Goal: Complete application form: Complete application form

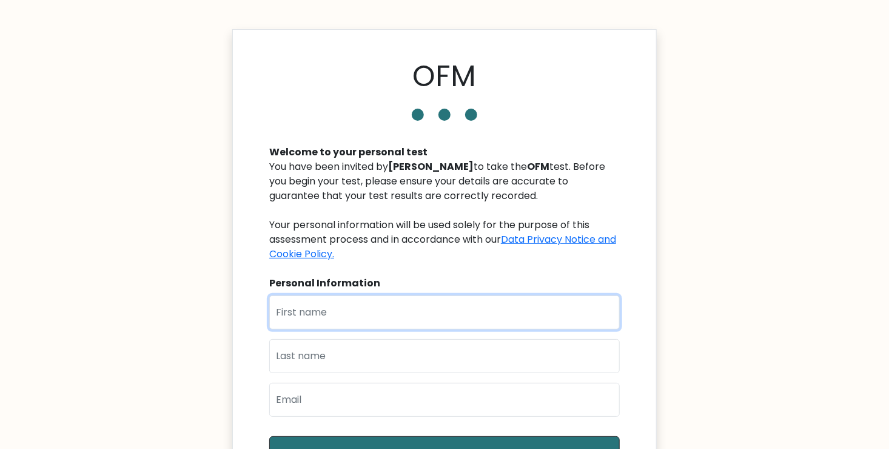
click at [324, 315] on input "text" at bounding box center [444, 312] width 350 height 34
type input "Jameel"
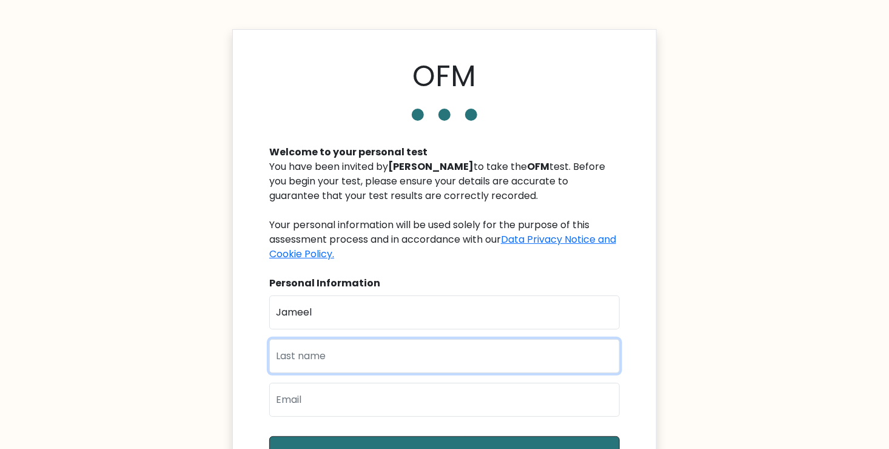
type input "Adediran"
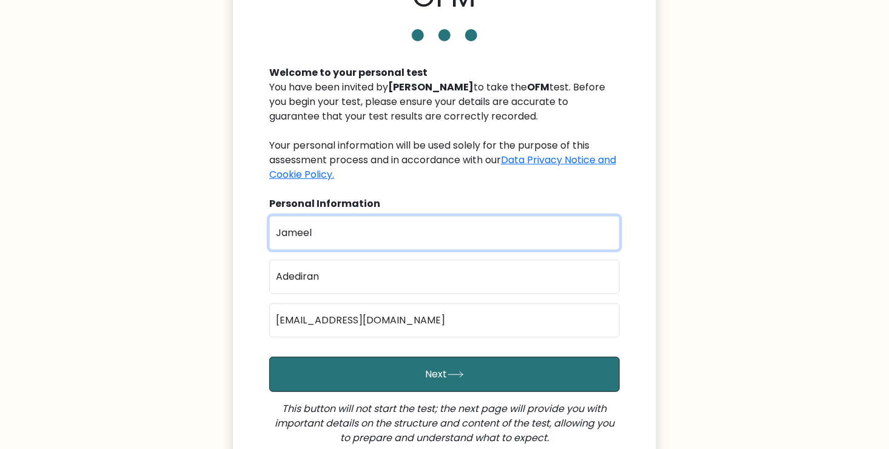
scroll to position [80, 0]
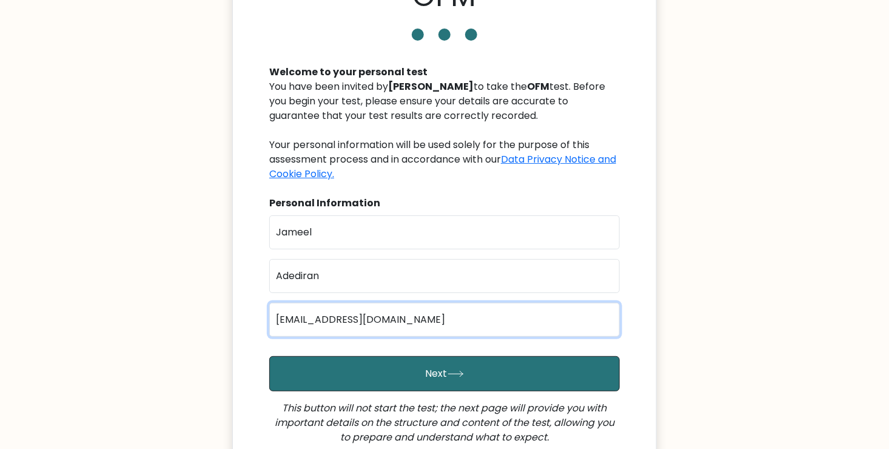
click at [321, 319] on input "adediranjameel@gmail.com" at bounding box center [444, 320] width 350 height 34
click at [503, 321] on input "jameeladediran123@gmail.com@gmail.com" at bounding box center [444, 320] width 350 height 34
type input "jameeladediran123@gmail.com"
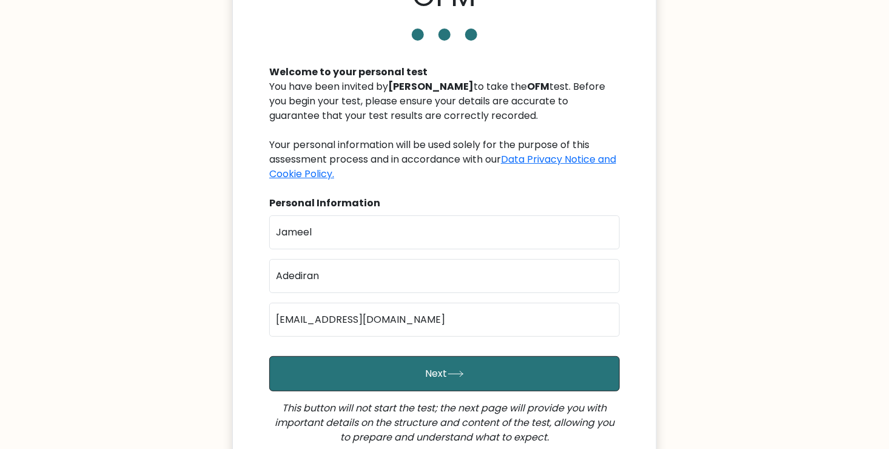
click at [173, 306] on body "OFM Welcome to your personal test You have been invited by Eduardo Fernandes to…" at bounding box center [444, 261] width 889 height 682
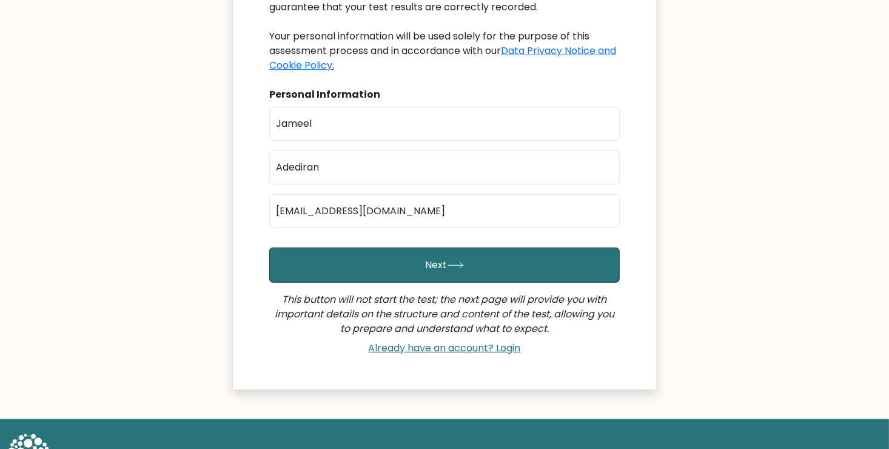
scroll to position [192, 0]
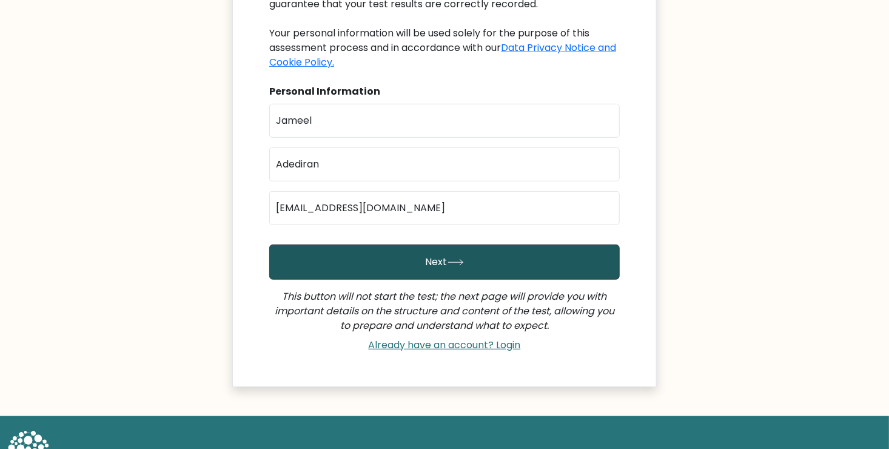
click at [474, 253] on button "Next" at bounding box center [444, 261] width 350 height 35
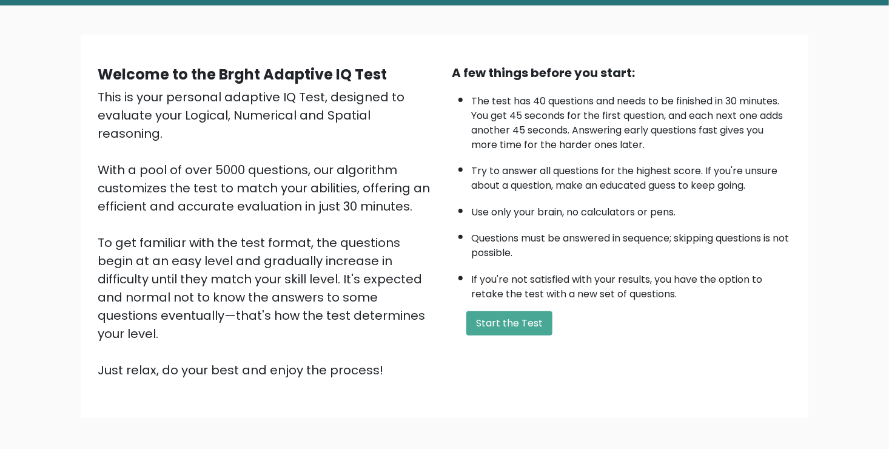
scroll to position [38, 0]
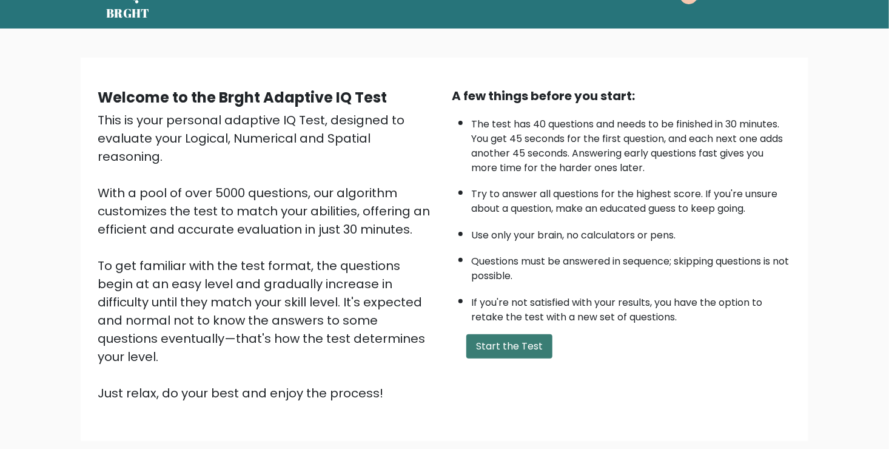
click at [503, 338] on button "Start the Test" at bounding box center [509, 346] width 86 height 24
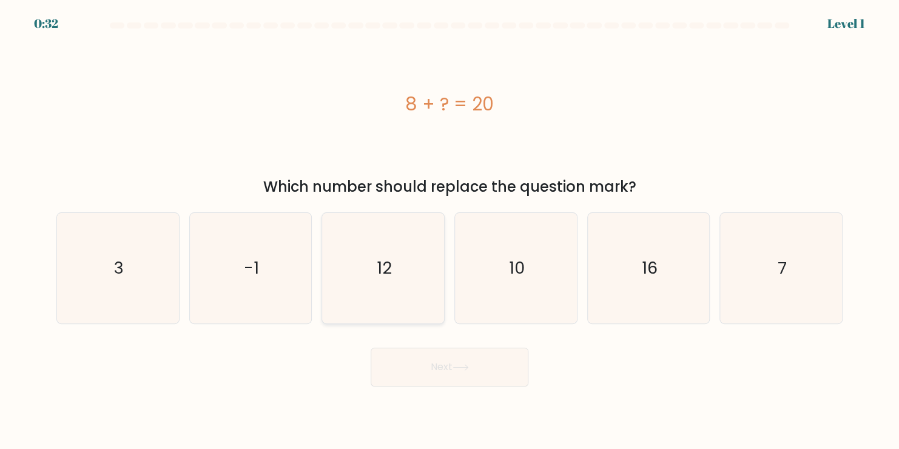
click at [381, 267] on text "12" at bounding box center [384, 268] width 15 height 24
click at [449, 230] on input "c. 12" at bounding box center [449, 227] width 1 height 6
radio input "true"
click at [457, 371] on button "Next" at bounding box center [449, 366] width 158 height 39
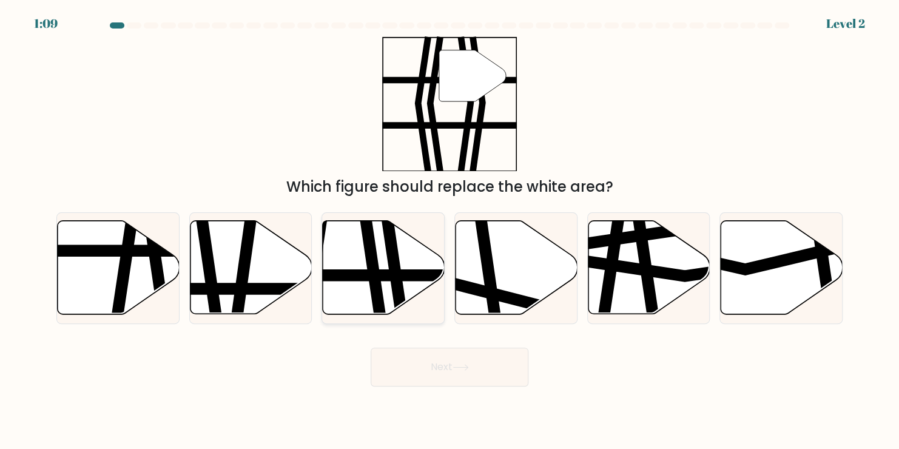
click at [381, 267] on icon at bounding box center [384, 267] width 122 height 93
click at [449, 230] on input "c." at bounding box center [449, 227] width 1 height 6
radio input "true"
click at [436, 370] on button "Next" at bounding box center [449, 366] width 158 height 39
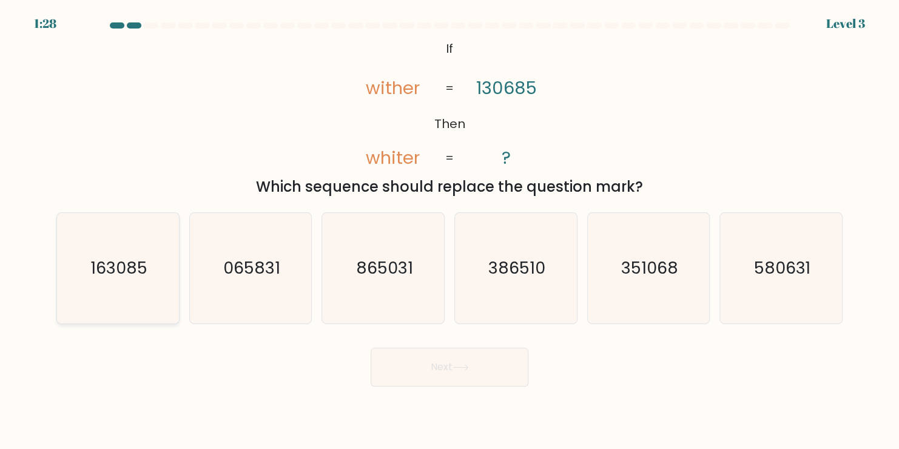
click at [115, 273] on text "163085" at bounding box center [118, 268] width 57 height 24
click at [449, 230] on input "a. 163085" at bounding box center [449, 227] width 1 height 6
radio input "true"
click at [436, 370] on button "Next" at bounding box center [449, 366] width 158 height 39
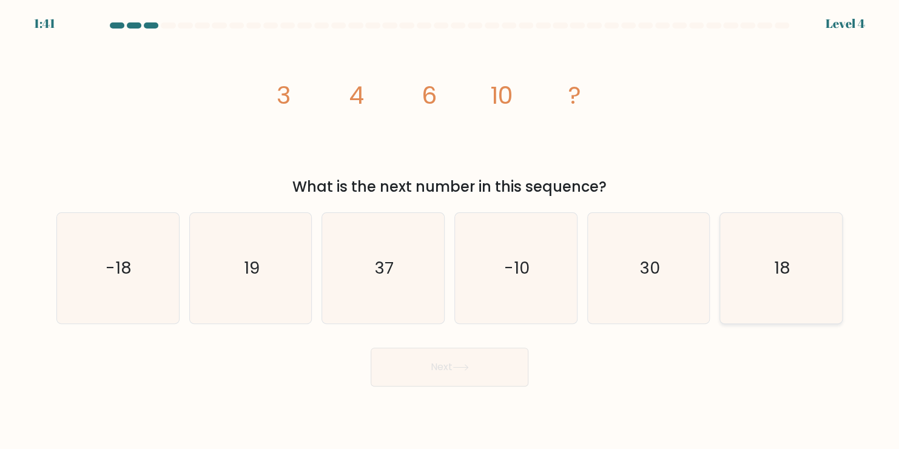
click at [762, 278] on icon "18" at bounding box center [781, 268] width 110 height 110
click at [450, 230] on input "f. 18" at bounding box center [449, 227] width 1 height 6
radio input "true"
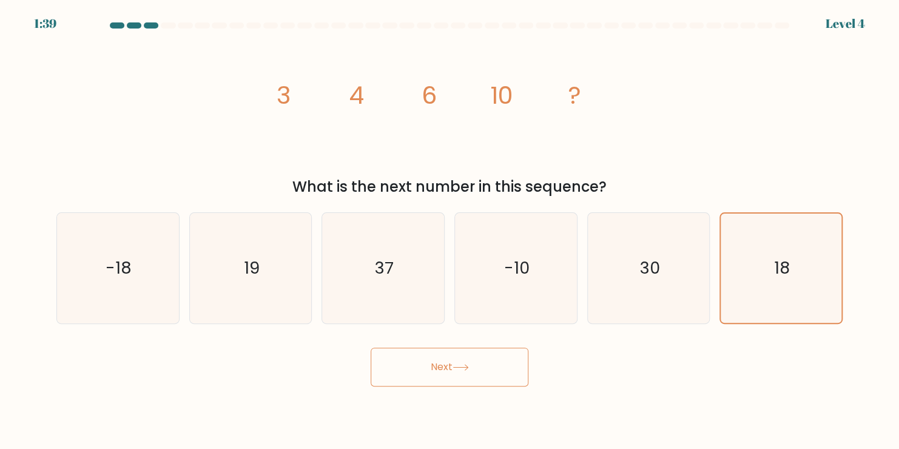
click at [444, 371] on button "Next" at bounding box center [449, 366] width 158 height 39
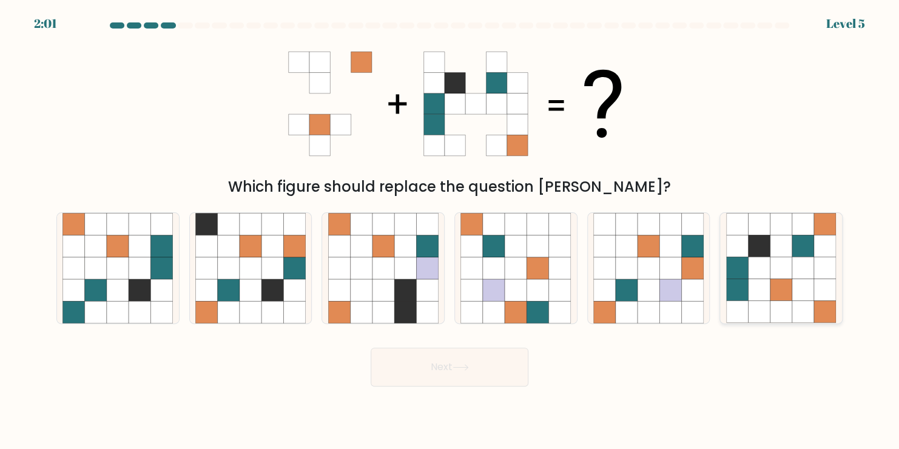
click at [781, 287] on icon at bounding box center [780, 290] width 22 height 22
click at [450, 230] on input "f." at bounding box center [449, 227] width 1 height 6
radio input "true"
click at [444, 369] on button "Next" at bounding box center [449, 366] width 158 height 39
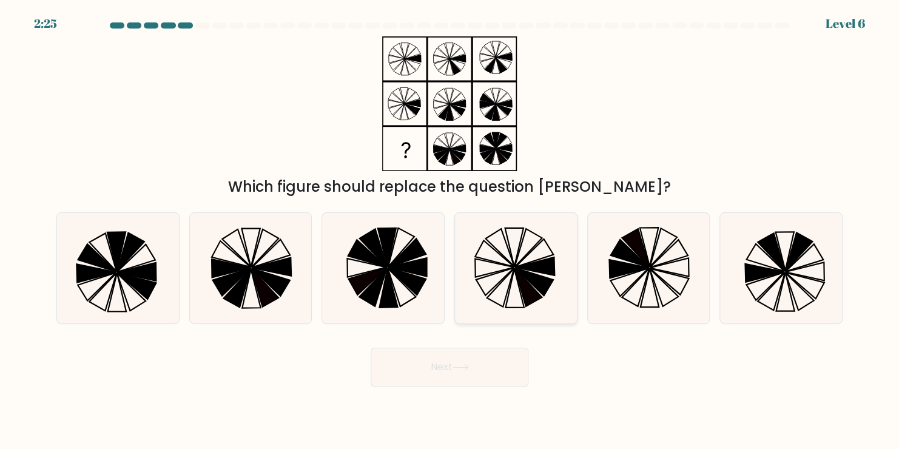
click at [517, 281] on icon at bounding box center [515, 288] width 18 height 39
click at [450, 230] on input "d." at bounding box center [449, 227] width 1 height 6
radio input "true"
click at [423, 376] on button "Next" at bounding box center [449, 366] width 158 height 39
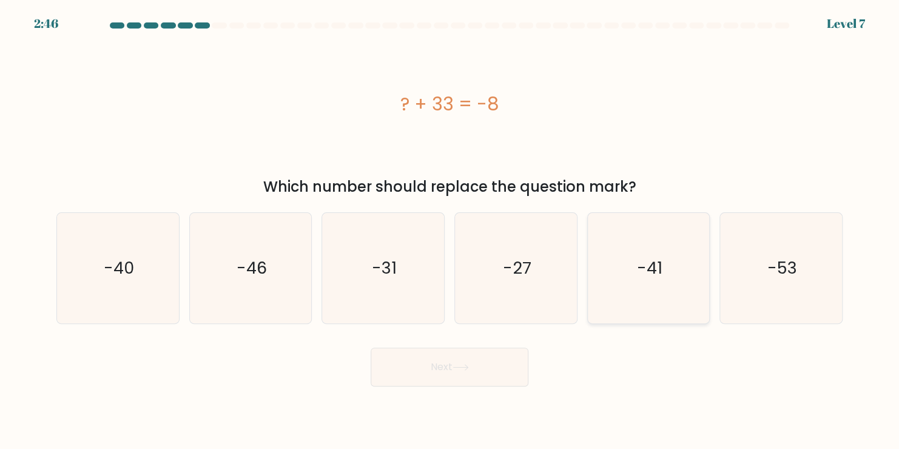
click at [636, 256] on icon "-41" at bounding box center [648, 268] width 110 height 110
click at [450, 230] on input "e. -41" at bounding box center [449, 227] width 1 height 6
radio input "true"
click at [463, 363] on button "Next" at bounding box center [449, 366] width 158 height 39
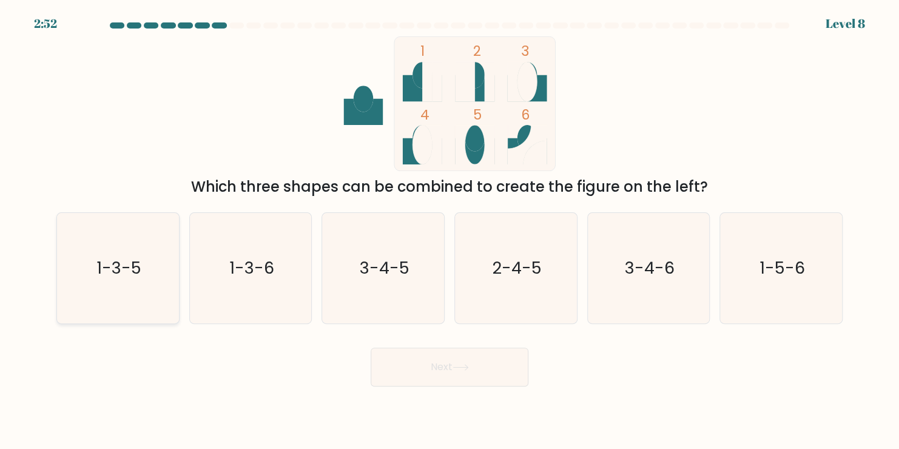
click at [132, 276] on text "1-3-5" at bounding box center [118, 268] width 45 height 24
click at [449, 230] on input "a. 1-3-5" at bounding box center [449, 227] width 1 height 6
radio input "true"
click at [449, 371] on button "Next" at bounding box center [449, 366] width 158 height 39
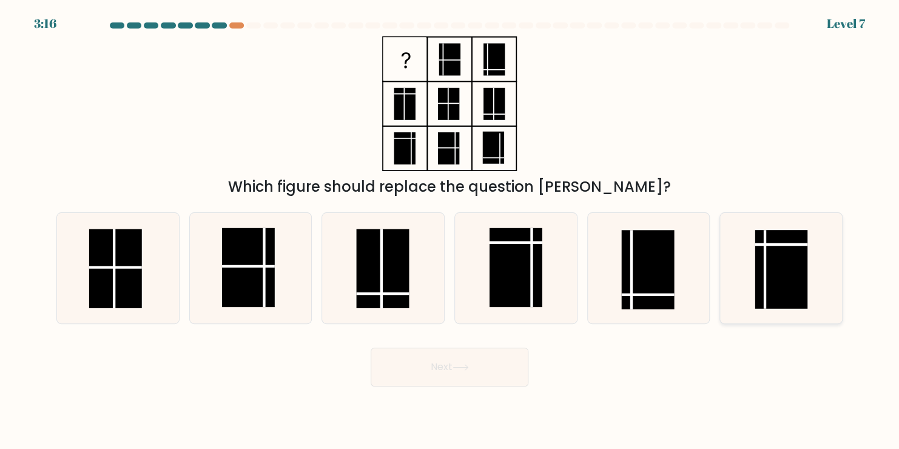
click at [773, 250] on rect at bounding box center [780, 269] width 53 height 79
click at [450, 230] on input "f." at bounding box center [449, 227] width 1 height 6
radio input "true"
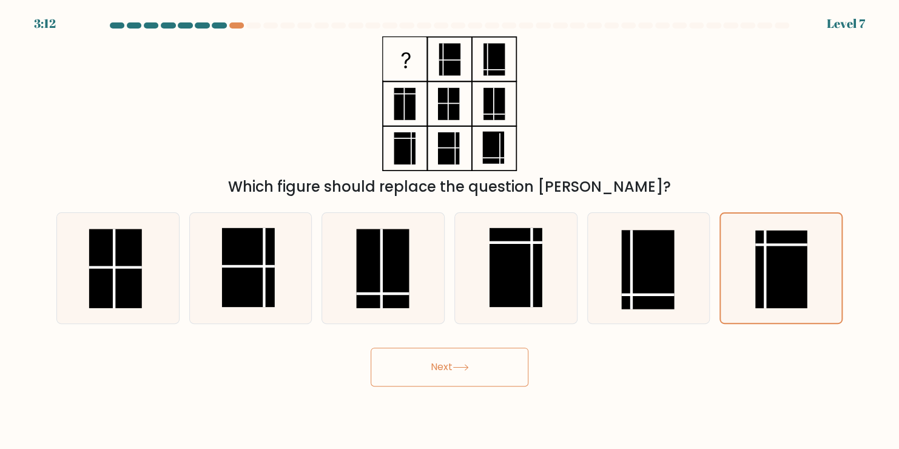
click at [463, 364] on icon at bounding box center [460, 367] width 16 height 7
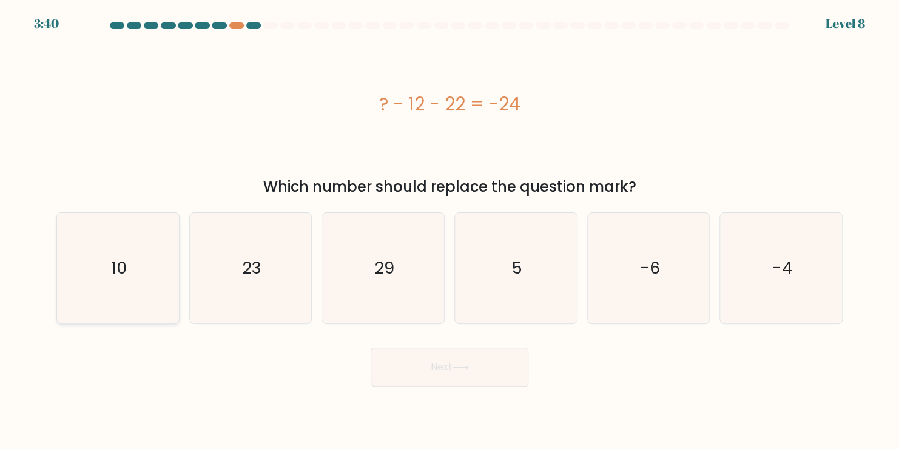
click at [122, 286] on icon "10" at bounding box center [117, 268] width 110 height 110
click at [449, 230] on input "a. 10" at bounding box center [449, 227] width 1 height 6
radio input "true"
click at [447, 370] on button "Next" at bounding box center [449, 366] width 158 height 39
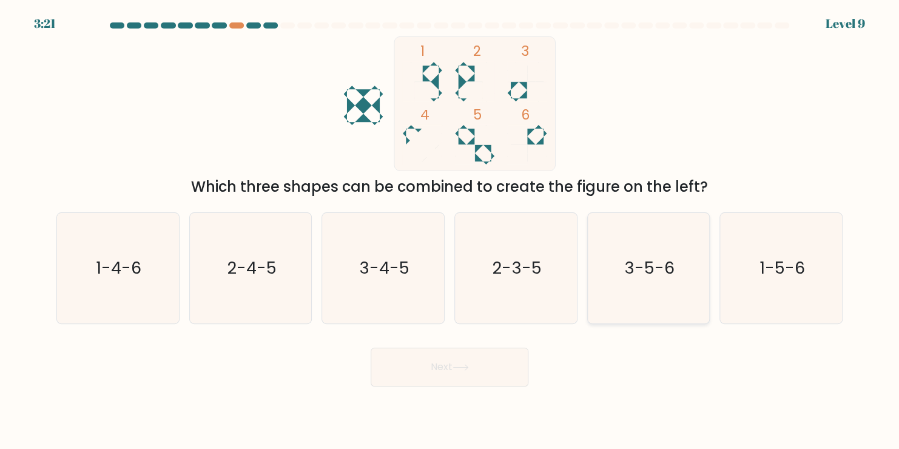
click at [641, 273] on text "3-5-6" at bounding box center [650, 268] width 50 height 24
click at [450, 230] on input "e. 3-5-6" at bounding box center [449, 227] width 1 height 6
radio input "true"
click at [451, 364] on button "Next" at bounding box center [449, 366] width 158 height 39
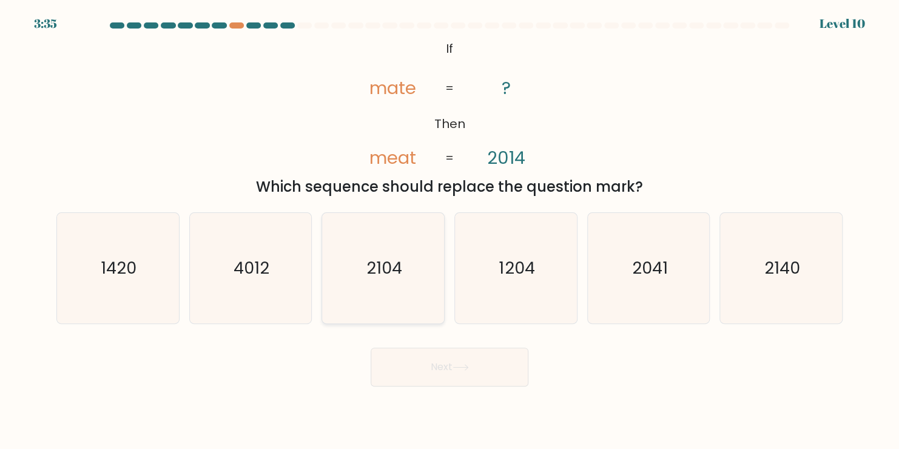
click at [383, 277] on text "2104" at bounding box center [384, 268] width 36 height 24
click at [449, 230] on input "c. 2104" at bounding box center [449, 227] width 1 height 6
radio input "true"
click at [424, 354] on button "Next" at bounding box center [449, 366] width 158 height 39
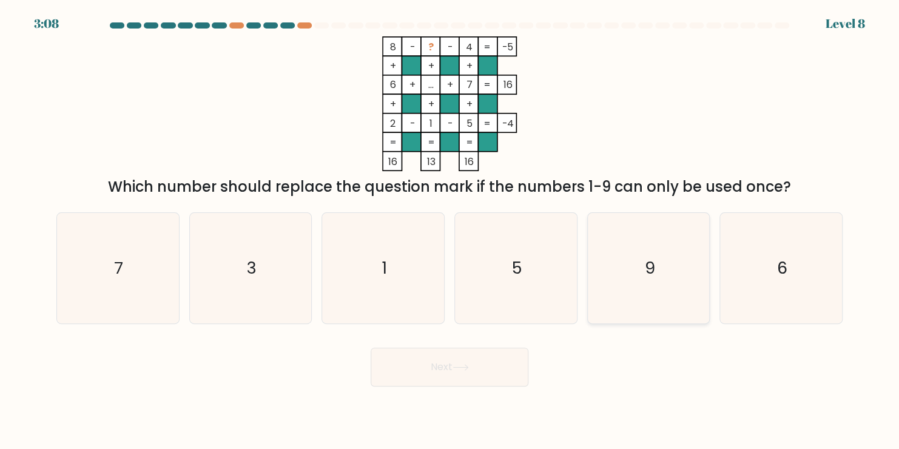
click at [656, 277] on icon "9" at bounding box center [648, 268] width 110 height 110
click at [450, 230] on input "e. 9" at bounding box center [449, 227] width 1 height 6
radio input "true"
click at [449, 364] on button "Next" at bounding box center [449, 366] width 158 height 39
click at [457, 374] on button "Next" at bounding box center [449, 366] width 158 height 39
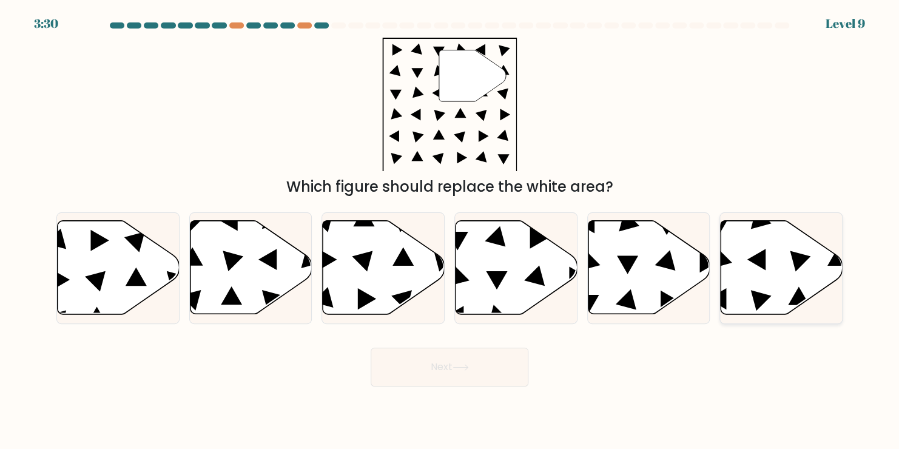
click at [735, 289] on icon at bounding box center [781, 267] width 122 height 93
click at [450, 230] on input "f." at bounding box center [449, 227] width 1 height 6
radio input "true"
click at [443, 366] on button "Next" at bounding box center [449, 366] width 158 height 39
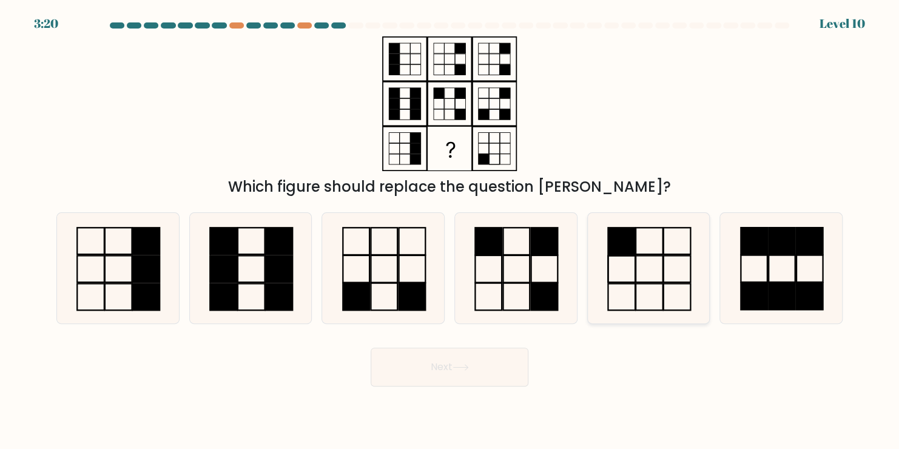
click at [639, 252] on icon at bounding box center [648, 268] width 110 height 110
click at [450, 230] on input "e." at bounding box center [449, 227] width 1 height 6
radio input "true"
click at [464, 380] on button "Next" at bounding box center [449, 366] width 158 height 39
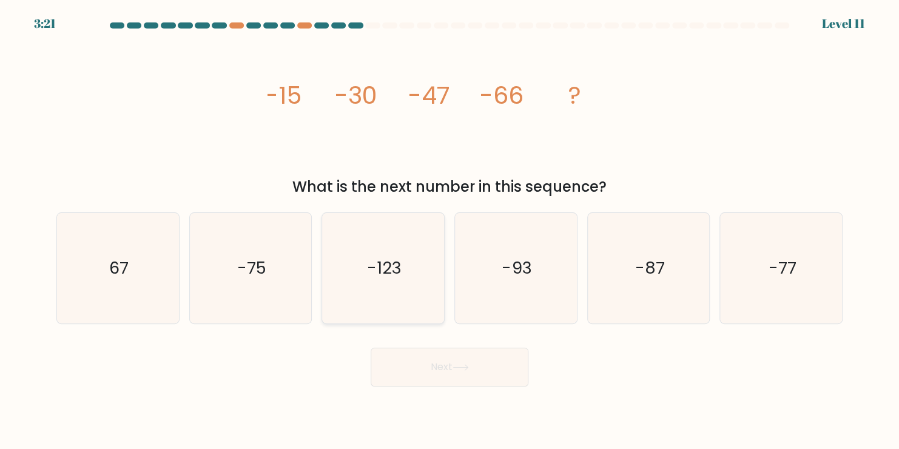
click at [389, 265] on text "-123" at bounding box center [384, 268] width 35 height 24
click at [449, 230] on input "c. -123" at bounding box center [449, 227] width 1 height 6
radio input "true"
click at [471, 375] on button "Next" at bounding box center [449, 366] width 158 height 39
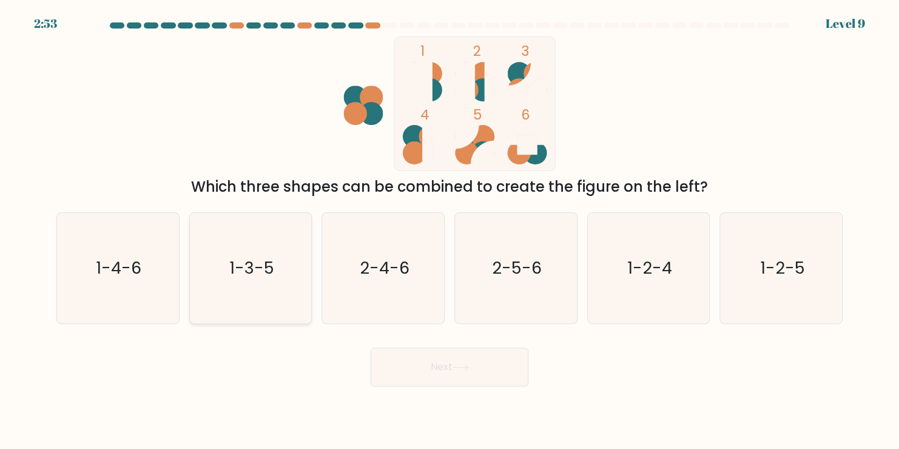
click at [270, 273] on text "1-3-5" at bounding box center [251, 268] width 45 height 24
click at [449, 230] on input "b. 1-3-5" at bounding box center [449, 227] width 1 height 6
radio input "true"
click at [439, 372] on button "Next" at bounding box center [449, 366] width 158 height 39
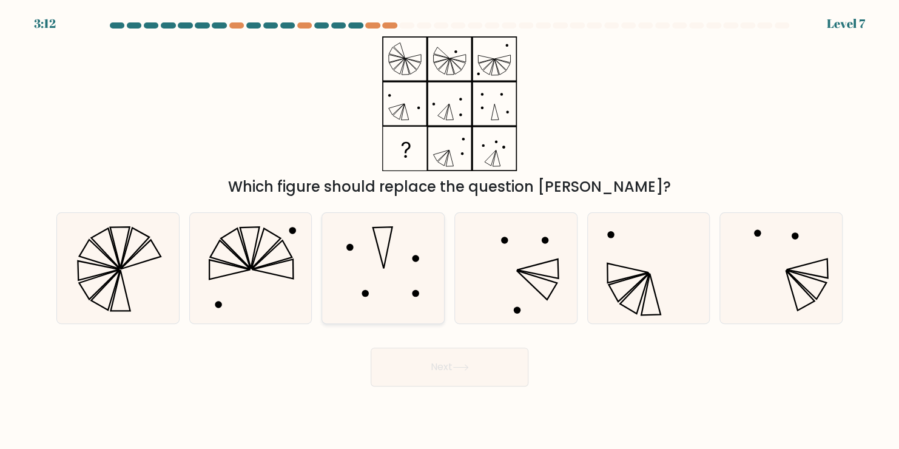
click at [378, 257] on icon at bounding box center [383, 268] width 110 height 110
click at [449, 230] on input "c." at bounding box center [449, 227] width 1 height 6
radio input "true"
click at [780, 271] on icon at bounding box center [781, 268] width 110 height 110
click at [450, 230] on input "f." at bounding box center [449, 227] width 1 height 6
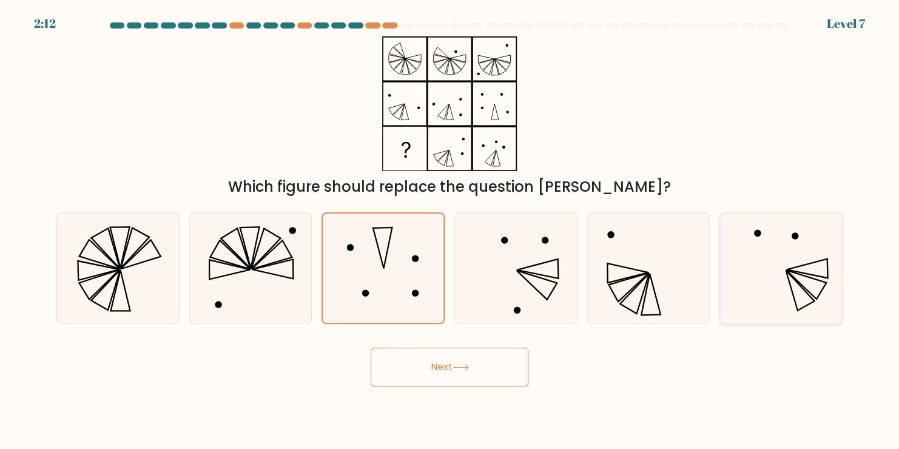
radio input "true"
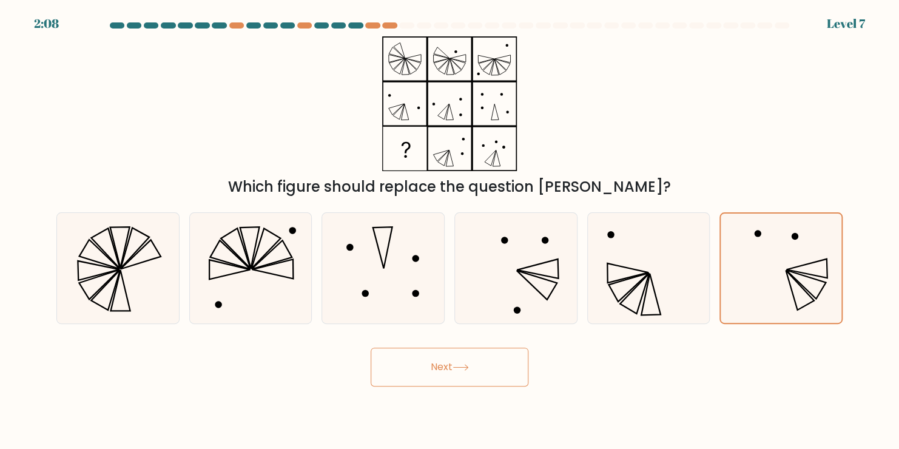
click at [463, 366] on icon at bounding box center [460, 367] width 16 height 7
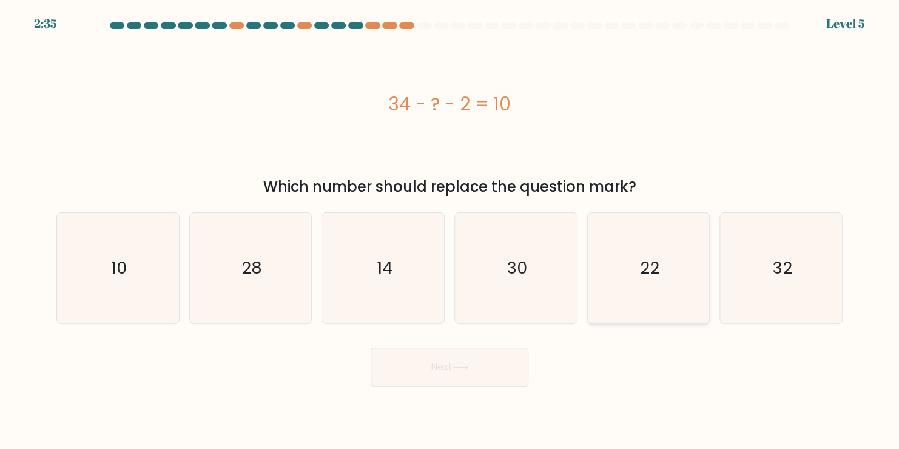
click at [660, 272] on icon "22" at bounding box center [648, 268] width 110 height 110
click at [450, 230] on input "e. 22" at bounding box center [449, 227] width 1 height 6
radio input "true"
click at [468, 365] on icon at bounding box center [460, 366] width 15 height 5
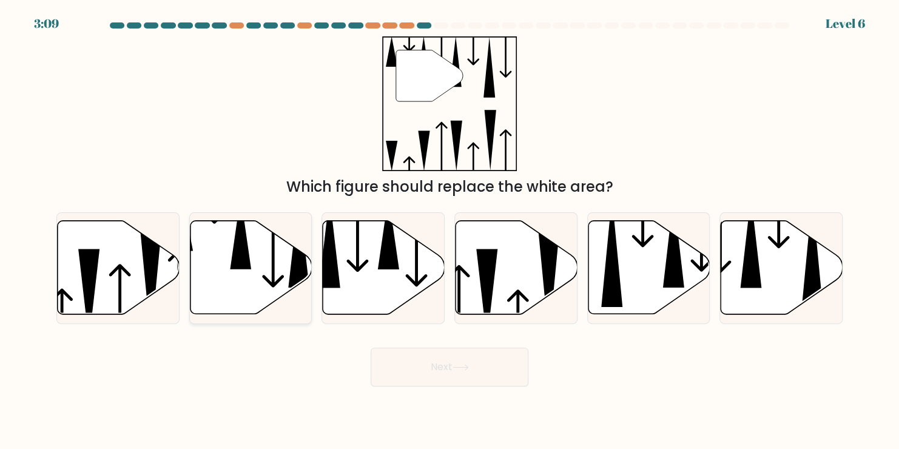
click at [215, 249] on icon at bounding box center [251, 267] width 122 height 93
click at [449, 230] on input "b." at bounding box center [449, 227] width 1 height 6
radio input "true"
click at [435, 369] on button "Next" at bounding box center [449, 366] width 158 height 39
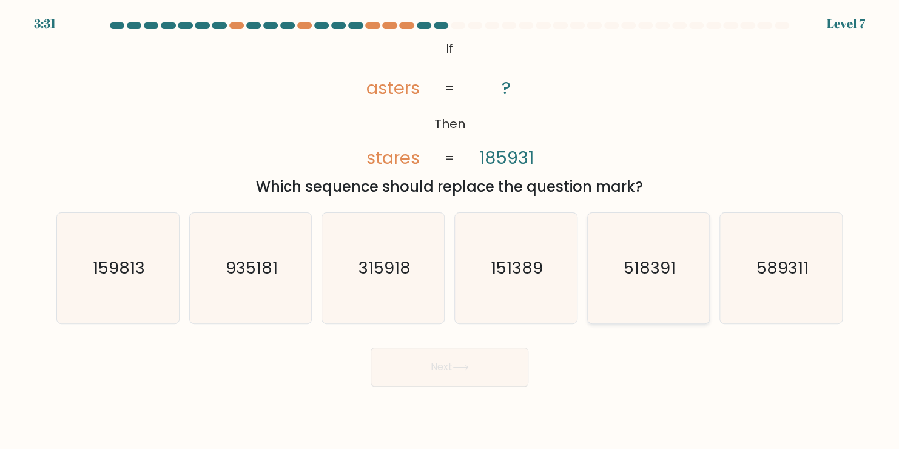
click at [633, 277] on text "518391" at bounding box center [649, 268] width 52 height 24
click at [450, 230] on input "e. 518391" at bounding box center [449, 227] width 1 height 6
radio input "true"
click at [457, 366] on icon at bounding box center [460, 367] width 16 height 7
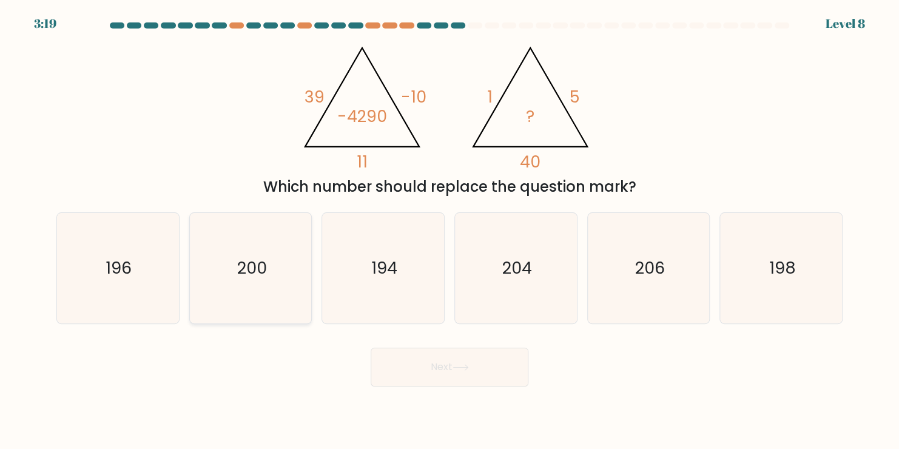
click at [280, 242] on icon "200" at bounding box center [250, 268] width 110 height 110
click at [449, 230] on input "b. 200" at bounding box center [449, 227] width 1 height 6
radio input "true"
click at [474, 371] on button "Next" at bounding box center [449, 366] width 158 height 39
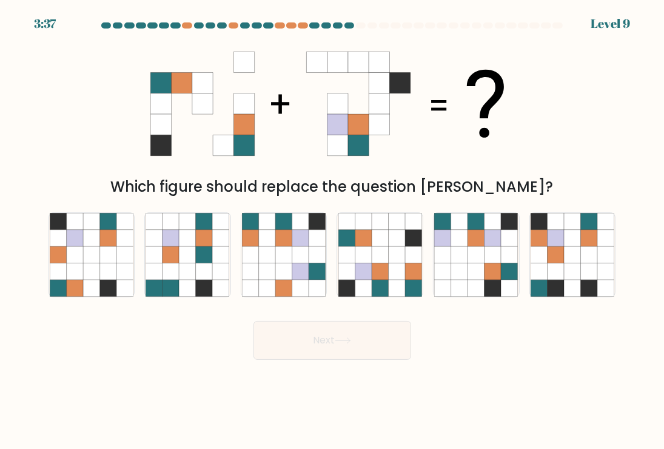
click at [535, 369] on body "3:37 Level 9" at bounding box center [332, 224] width 664 height 449
click at [379, 245] on icon at bounding box center [380, 238] width 16 height 16
click at [333, 230] on input "d." at bounding box center [332, 227] width 1 height 6
radio input "true"
click at [328, 338] on button "Next" at bounding box center [332, 340] width 158 height 39
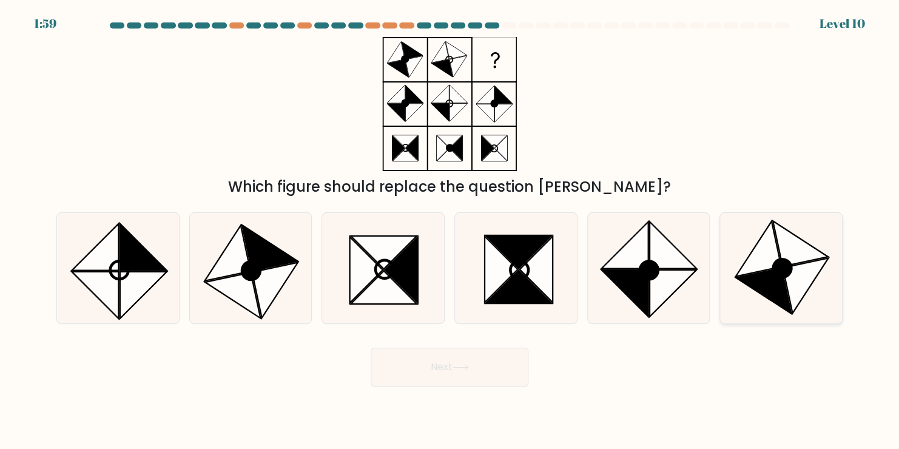
click at [769, 269] on icon at bounding box center [757, 248] width 45 height 55
click at [450, 230] on input "f." at bounding box center [449, 227] width 1 height 6
radio input "true"
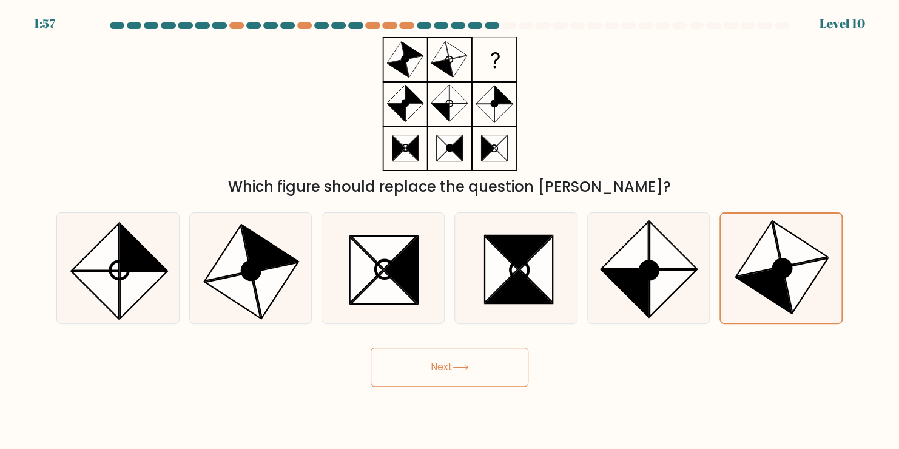
click at [486, 366] on button "Next" at bounding box center [449, 366] width 158 height 39
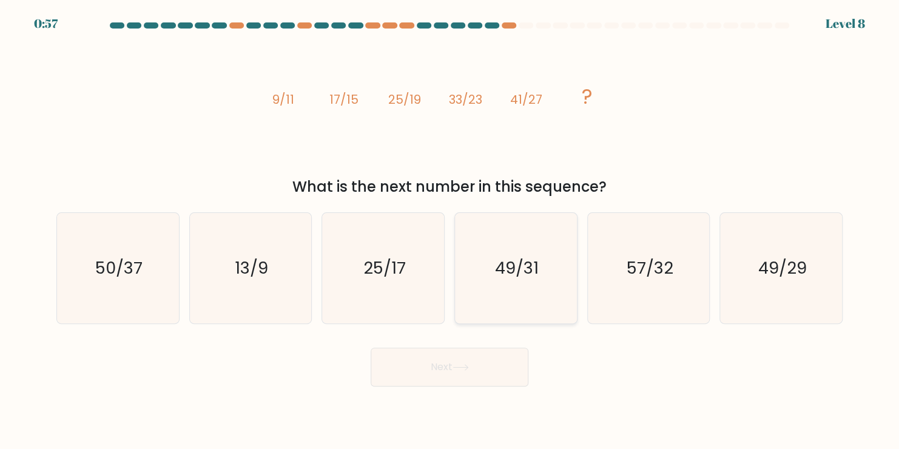
click at [522, 264] on text "49/31" at bounding box center [517, 268] width 44 height 24
click at [450, 230] on input "d. 49/31" at bounding box center [449, 227] width 1 height 6
radio input "true"
click at [461, 367] on icon at bounding box center [460, 367] width 16 height 7
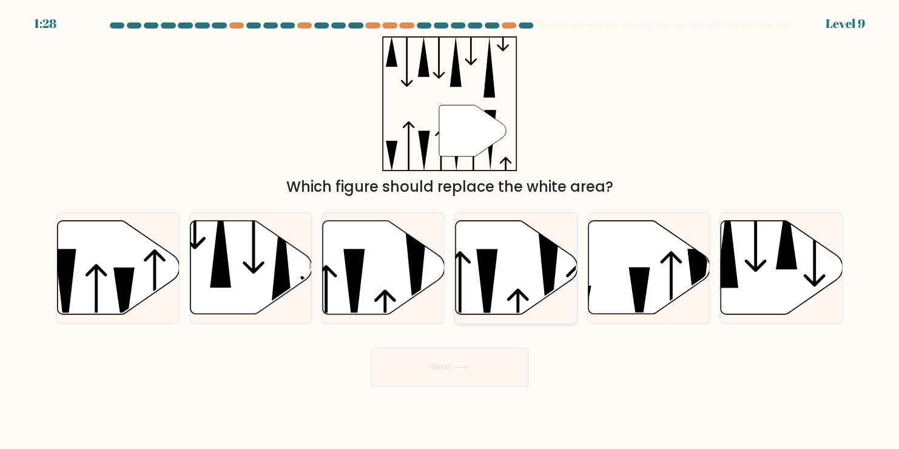
click at [537, 251] on icon at bounding box center [516, 267] width 122 height 93
click at [450, 230] on input "d." at bounding box center [449, 227] width 1 height 6
radio input "true"
click at [483, 366] on button "Next" at bounding box center [449, 366] width 158 height 39
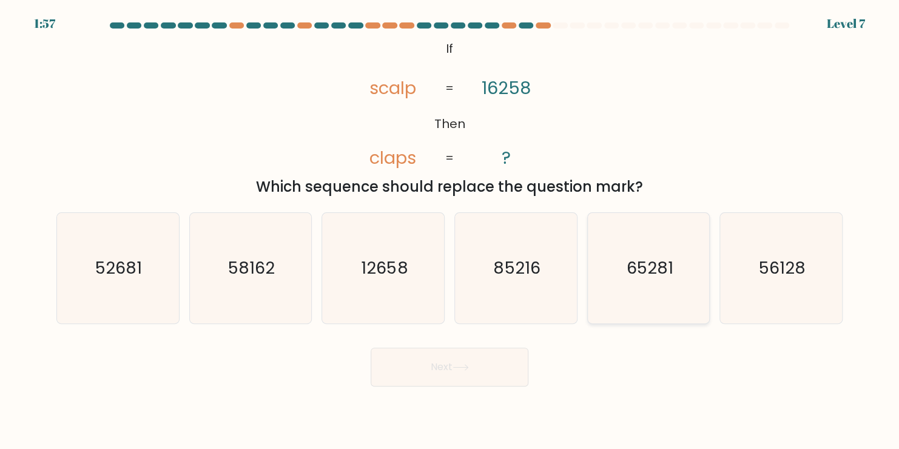
click at [644, 274] on text "65281" at bounding box center [649, 268] width 47 height 24
click at [450, 230] on input "e. 65281" at bounding box center [449, 227] width 1 height 6
radio input "true"
click at [441, 361] on button "Next" at bounding box center [449, 366] width 158 height 39
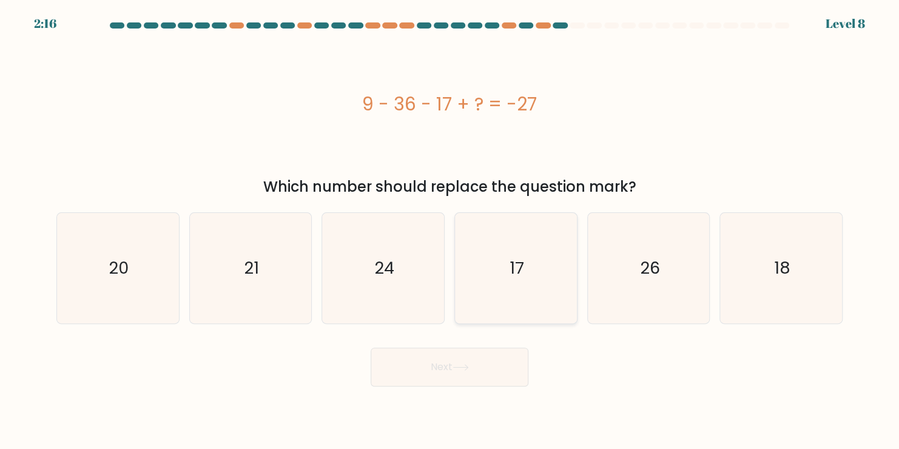
click at [504, 244] on icon "17" at bounding box center [515, 268] width 110 height 110
click at [450, 230] on input "d. 17" at bounding box center [449, 227] width 1 height 6
radio input "true"
click at [435, 374] on button "Next" at bounding box center [449, 366] width 158 height 39
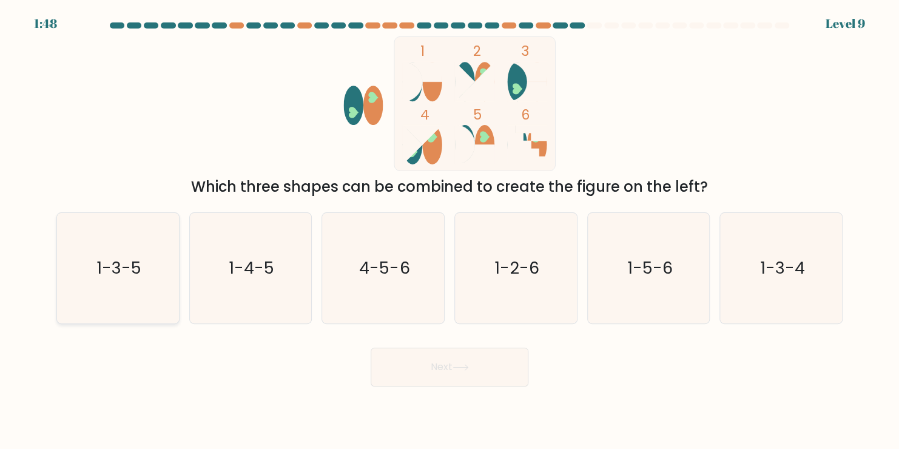
click at [105, 261] on text "1-3-5" at bounding box center [118, 268] width 45 height 24
click at [449, 230] on input "a. 1-3-5" at bounding box center [449, 227] width 1 height 6
radio input "true"
click at [452, 372] on button "Next" at bounding box center [449, 366] width 158 height 39
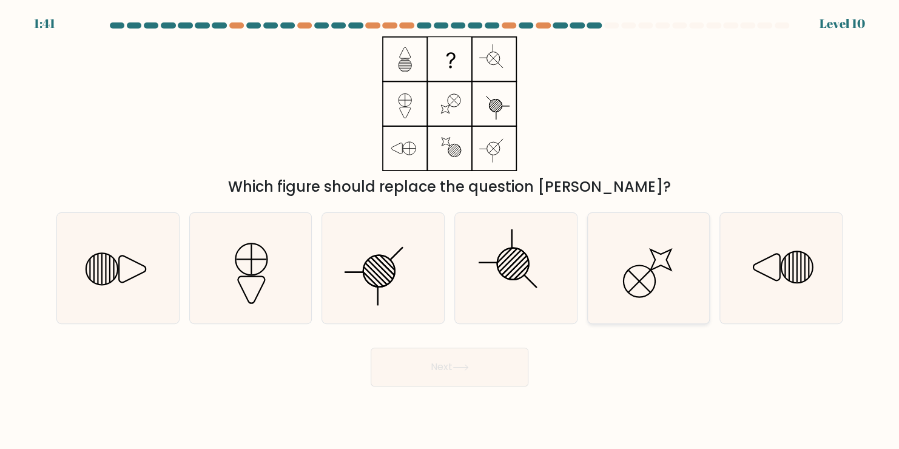
click at [648, 269] on circle at bounding box center [639, 280] width 45 height 45
click at [450, 230] on input "e." at bounding box center [449, 227] width 1 height 6
radio input "true"
click at [486, 352] on button "Next" at bounding box center [449, 366] width 158 height 39
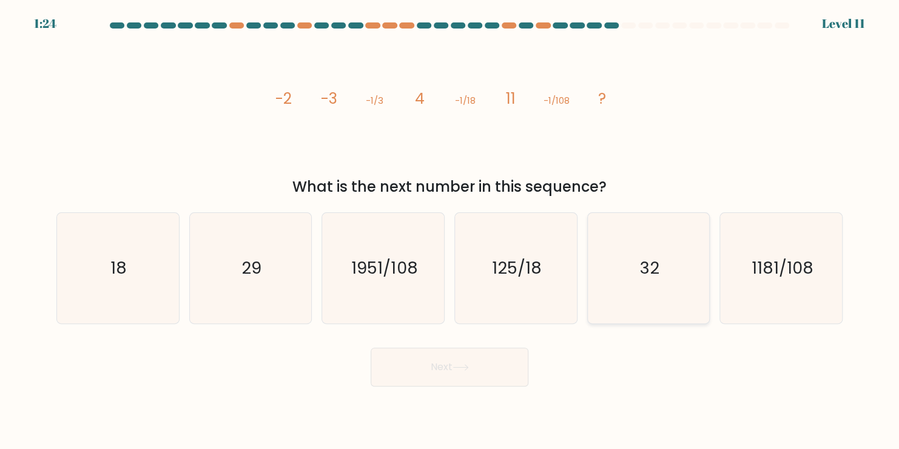
click at [629, 264] on icon "32" at bounding box center [648, 268] width 110 height 110
click at [450, 230] on input "e. 32" at bounding box center [449, 227] width 1 height 6
radio input "true"
click at [252, 264] on text "29" at bounding box center [251, 268] width 20 height 24
click at [449, 230] on input "b. 29" at bounding box center [449, 227] width 1 height 6
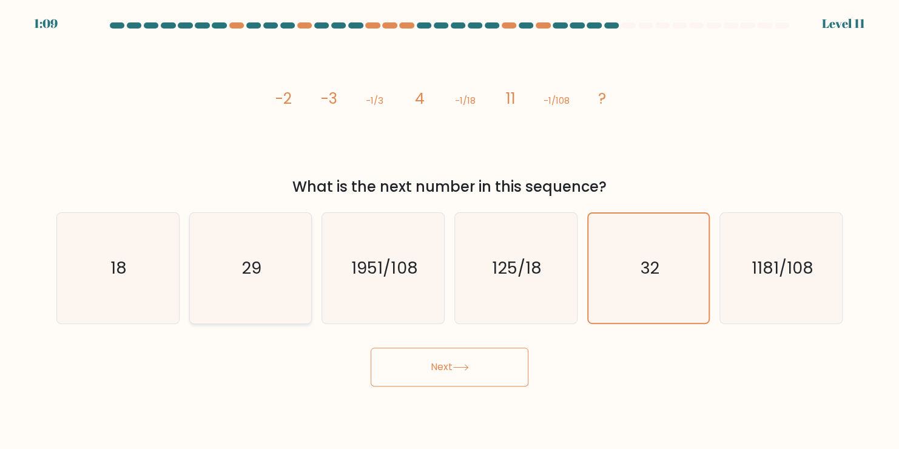
radio input "true"
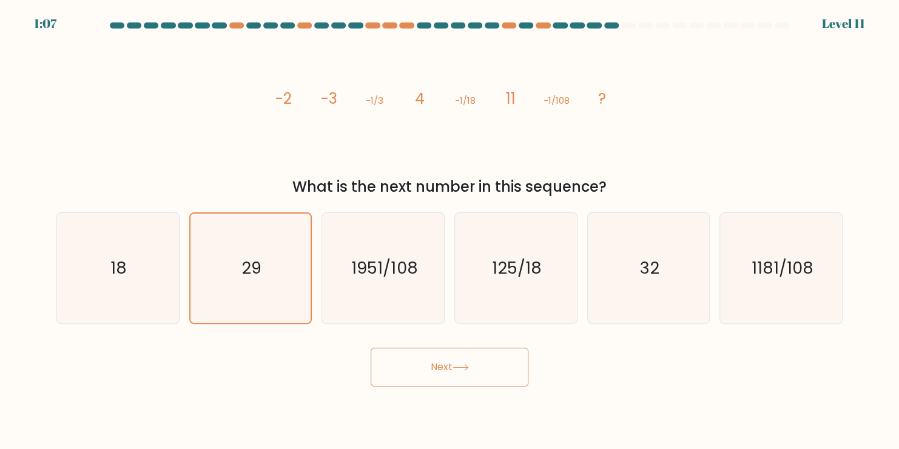
click at [429, 372] on button "Next" at bounding box center [449, 366] width 158 height 39
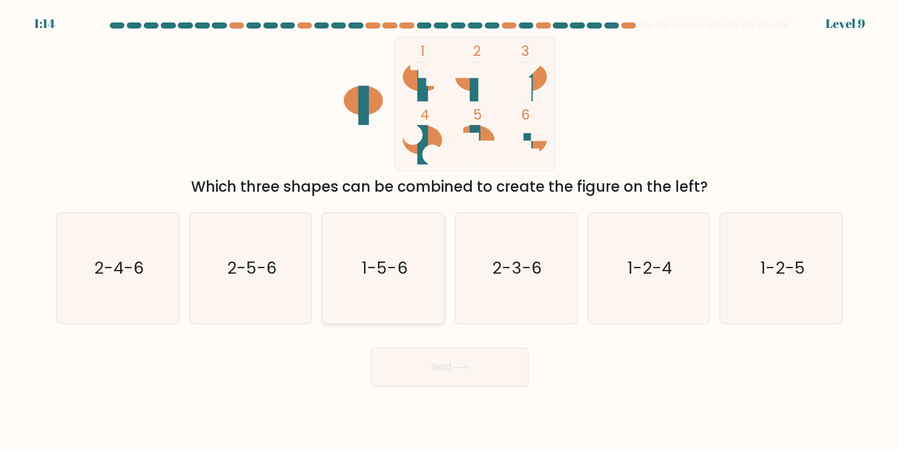
click at [378, 267] on text "1-5-6" at bounding box center [383, 268] width 45 height 24
click at [449, 230] on input "c. 1-5-6" at bounding box center [449, 227] width 1 height 6
radio input "true"
click at [461, 363] on button "Next" at bounding box center [449, 366] width 158 height 39
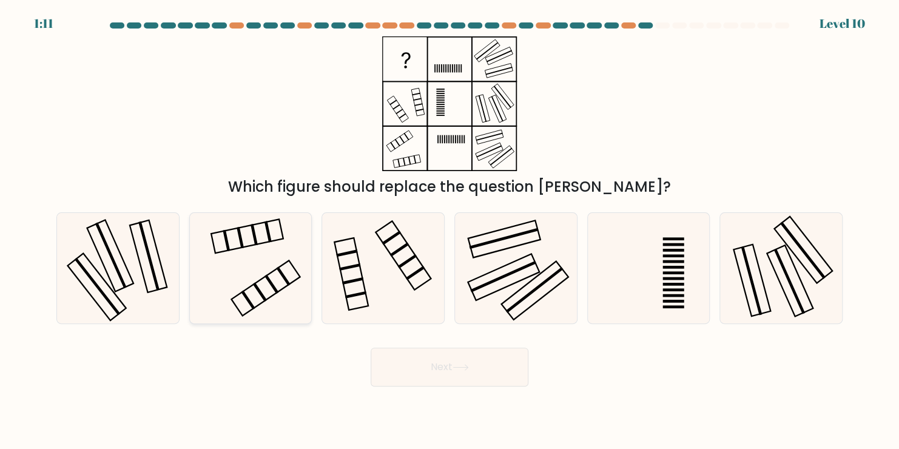
click at [251, 258] on icon at bounding box center [250, 268] width 110 height 110
click at [449, 230] on input "b." at bounding box center [449, 227] width 1 height 6
radio input "true"
click at [457, 363] on button "Next" at bounding box center [449, 366] width 158 height 39
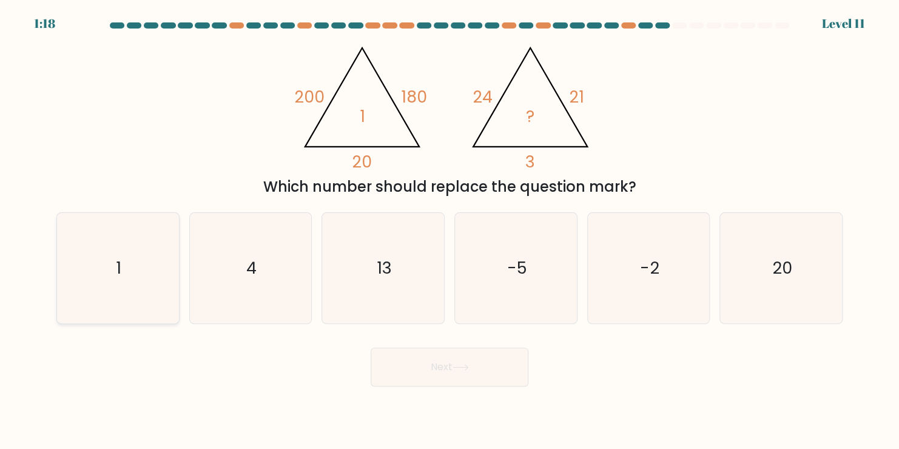
click at [107, 278] on icon "1" at bounding box center [117, 268] width 110 height 110
click at [449, 230] on input "a. 1" at bounding box center [449, 227] width 1 height 6
radio input "true"
click at [512, 373] on button "Next" at bounding box center [449, 366] width 158 height 39
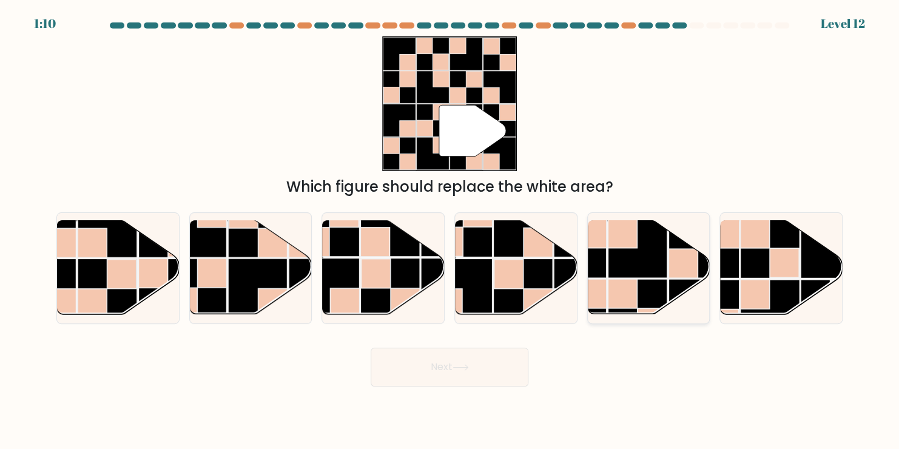
click at [603, 252] on rect at bounding box center [575, 248] width 59 height 59
click at [450, 230] on input "e." at bounding box center [449, 227] width 1 height 6
radio input "true"
click at [424, 379] on button "Next" at bounding box center [449, 366] width 158 height 39
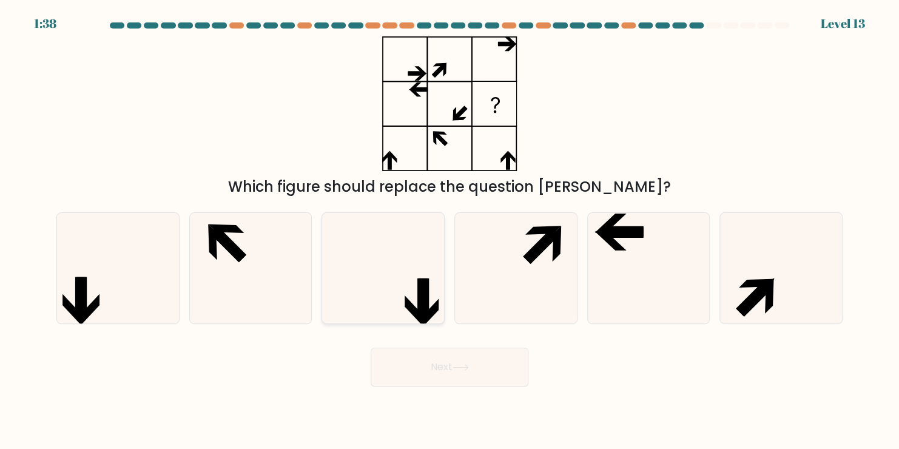
click at [403, 277] on icon at bounding box center [383, 268] width 110 height 110
click at [449, 230] on input "c." at bounding box center [449, 227] width 1 height 6
radio input "true"
click at [475, 366] on button "Next" at bounding box center [449, 366] width 158 height 39
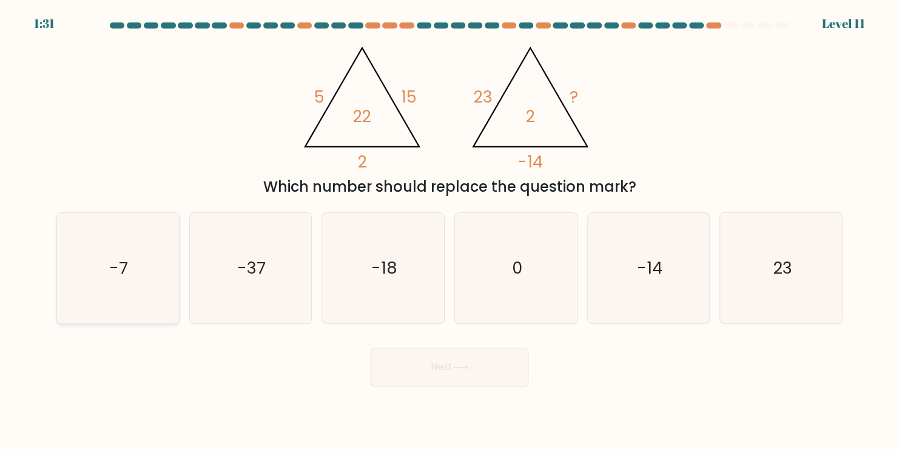
click at [137, 278] on icon "-7" at bounding box center [117, 268] width 110 height 110
click at [449, 230] on input "a. -7" at bounding box center [449, 227] width 1 height 6
radio input "true"
click at [463, 378] on button "Next" at bounding box center [449, 366] width 158 height 39
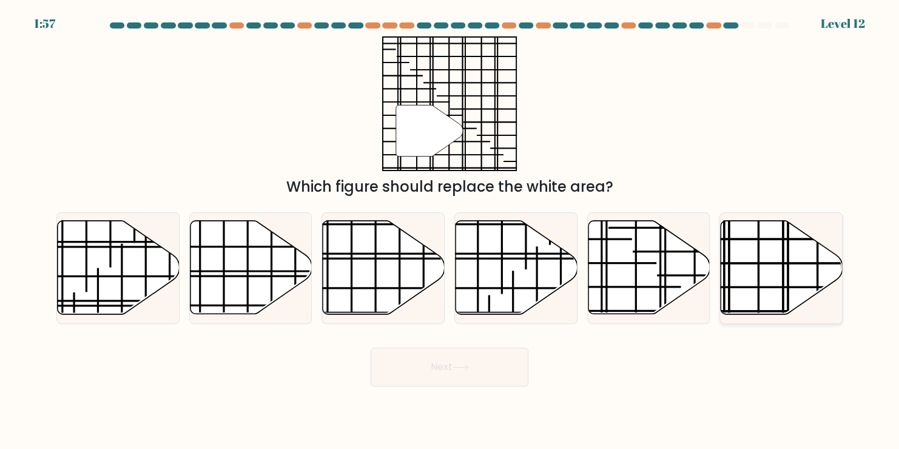
click at [742, 283] on icon at bounding box center [781, 267] width 122 height 93
click at [450, 230] on input "f." at bounding box center [449, 227] width 1 height 6
radio input "true"
click at [456, 367] on icon at bounding box center [460, 366] width 15 height 5
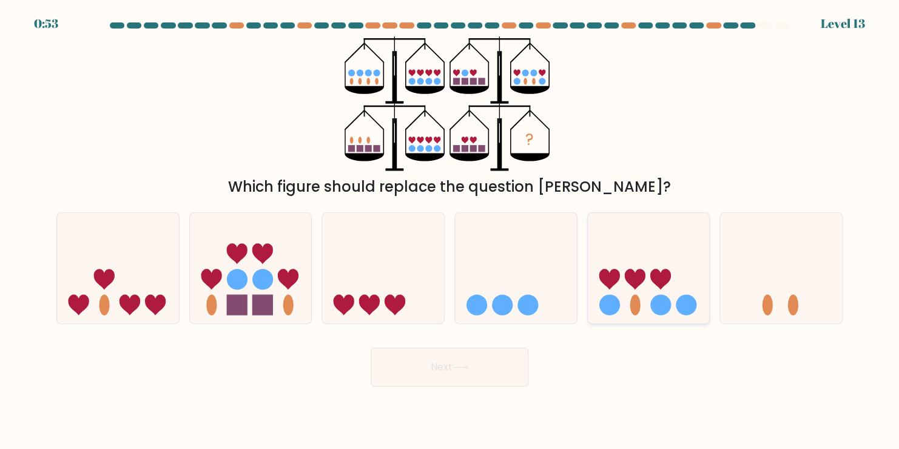
click at [677, 289] on icon at bounding box center [649, 268] width 122 height 101
click at [450, 230] on input "e." at bounding box center [449, 227] width 1 height 6
radio input "true"
click at [452, 374] on button "Next" at bounding box center [449, 366] width 158 height 39
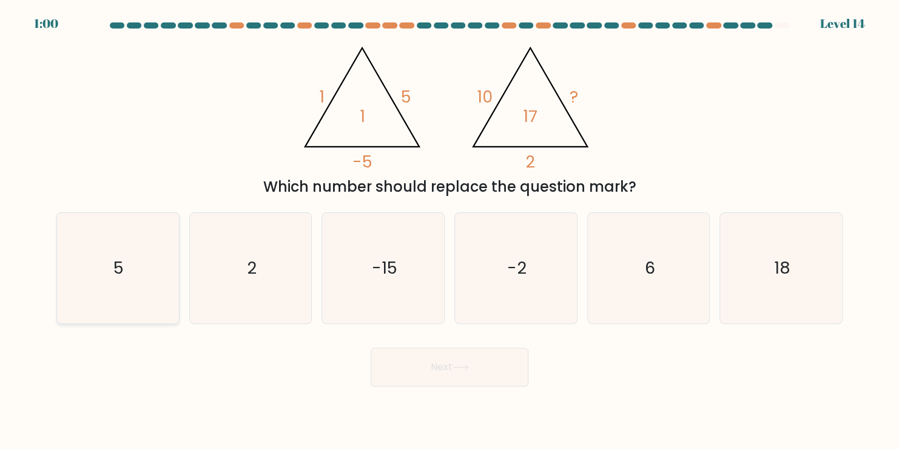
click at [146, 270] on icon "5" at bounding box center [117, 268] width 110 height 110
click at [449, 230] on input "a. 5" at bounding box center [449, 227] width 1 height 6
radio input "true"
click at [439, 365] on button "Next" at bounding box center [449, 366] width 158 height 39
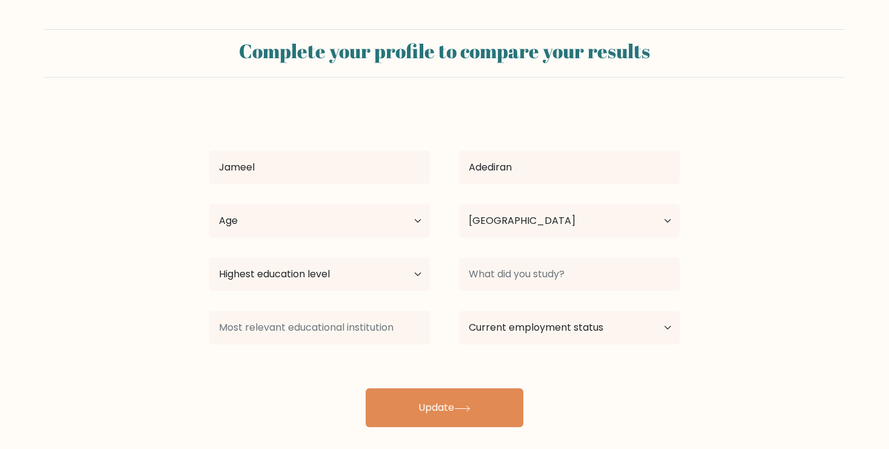
select select "NG"
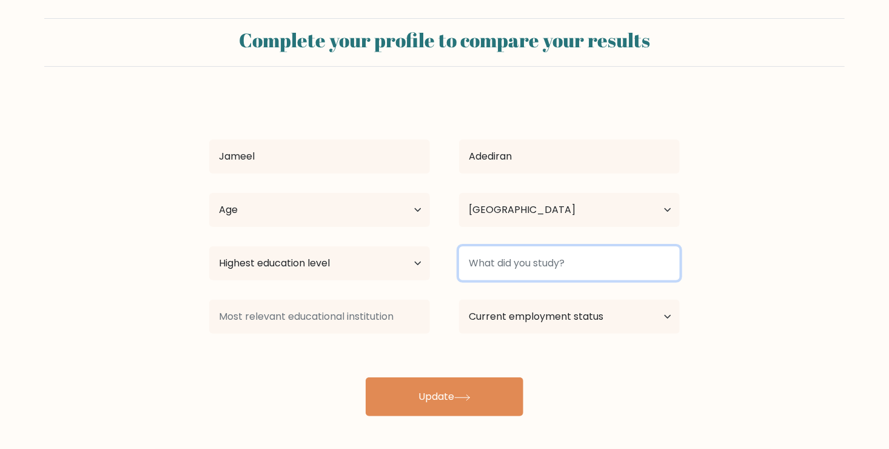
click at [528, 266] on input at bounding box center [569, 263] width 221 height 34
type input "cybersecurity"
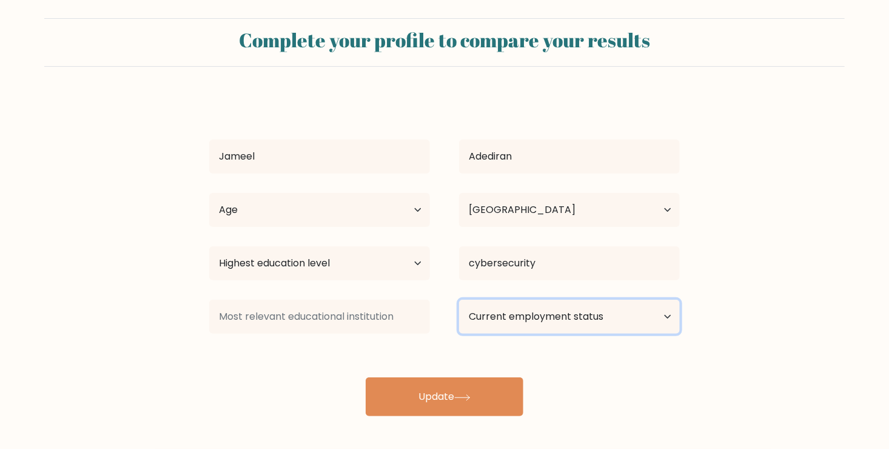
click at [660, 320] on select "Current employment status Employed Student Retired Other / prefer not to answer" at bounding box center [569, 317] width 221 height 34
select select "other"
click at [459, 300] on select "Current employment status Employed Student Retired Other / prefer not to answer" at bounding box center [569, 317] width 221 height 34
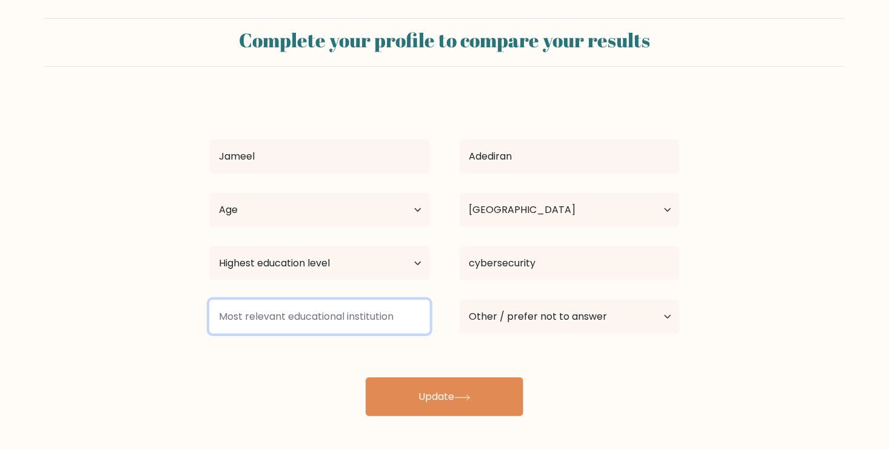
click at [311, 321] on input at bounding box center [319, 317] width 221 height 34
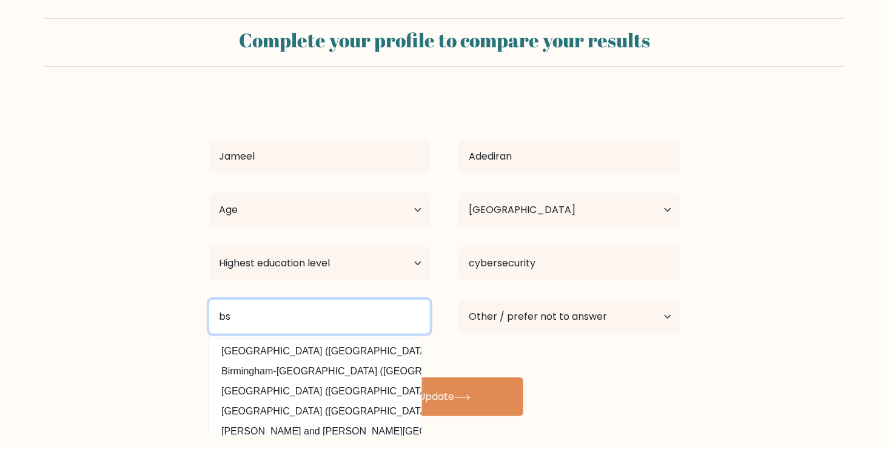
type input "b"
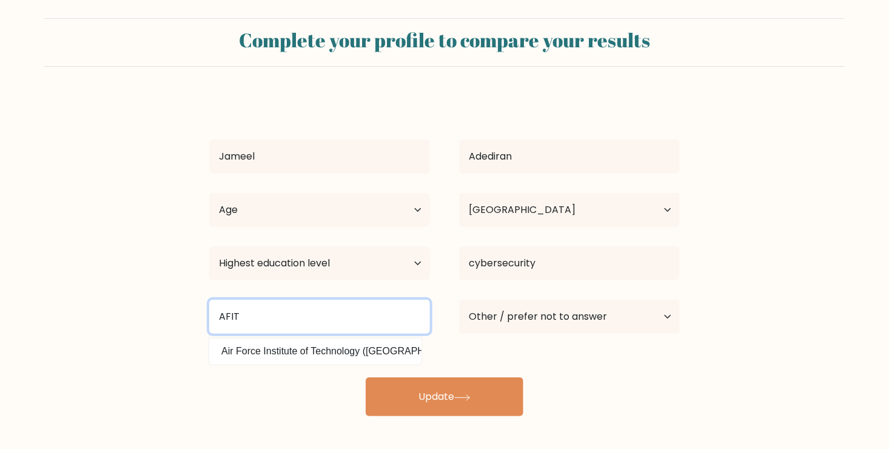
type input "AFIT"
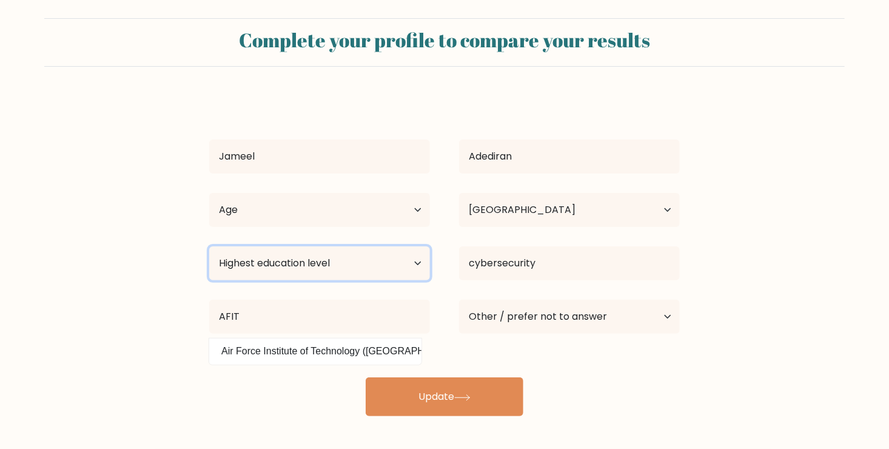
click at [372, 267] on select "Highest education level No schooling Primary Lower Secondary Upper Secondary Oc…" at bounding box center [319, 263] width 221 height 34
select select "bachelors_degree"
click at [209, 246] on select "Highest education level No schooling Primary Lower Secondary Upper Secondary Oc…" at bounding box center [319, 263] width 221 height 34
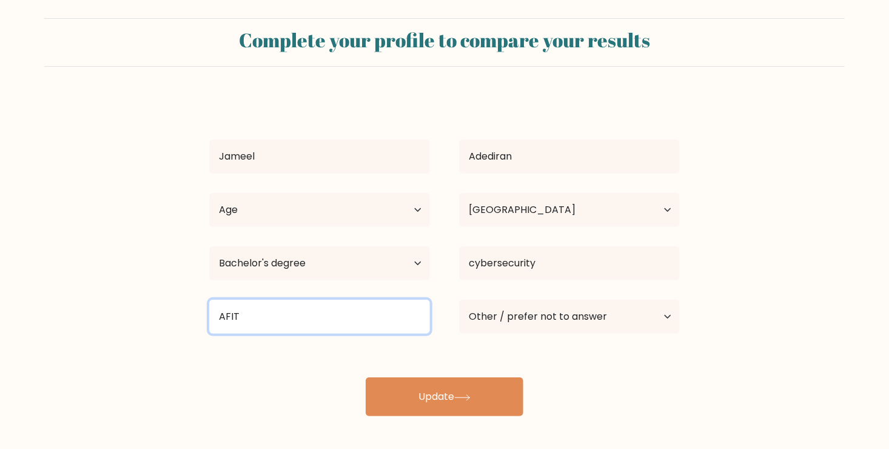
click at [330, 322] on input "AFIT" at bounding box center [319, 317] width 221 height 34
click at [308, 320] on input "AFIT" at bounding box center [319, 317] width 221 height 34
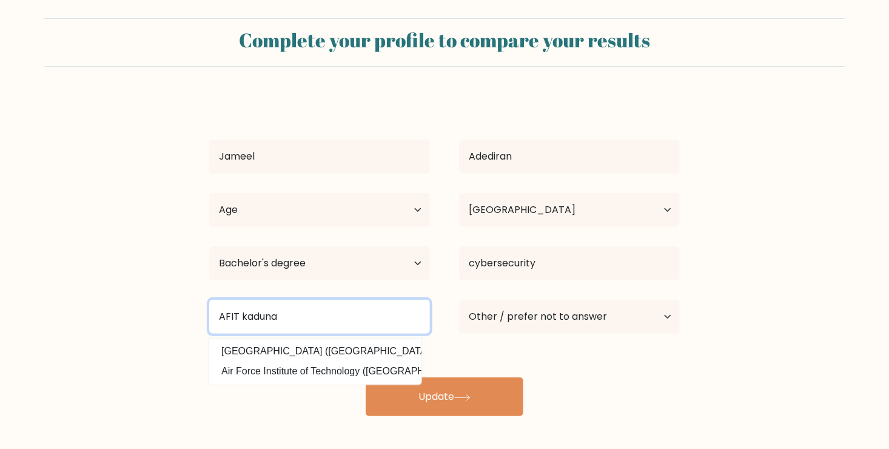
type input "AFIT kaduna"
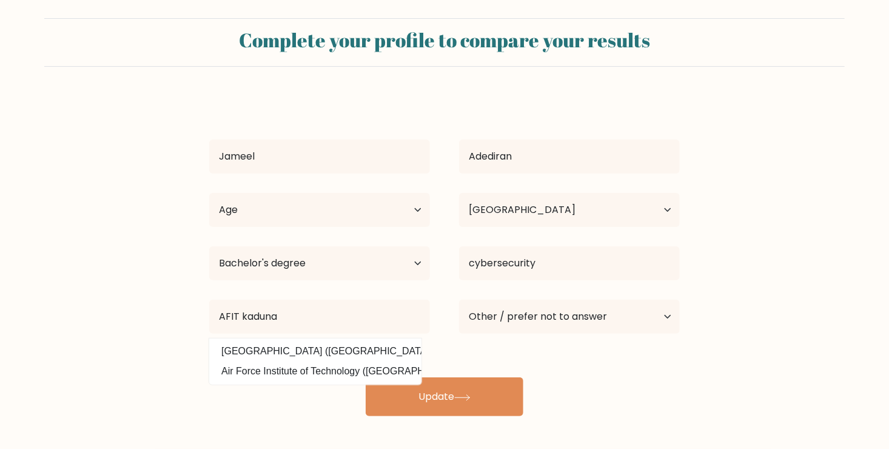
click at [489, 367] on div "Jameel Adediran Age Under 18 years old 18-24 years old 25-34 years old 35-44 ye…" at bounding box center [444, 256] width 485 height 320
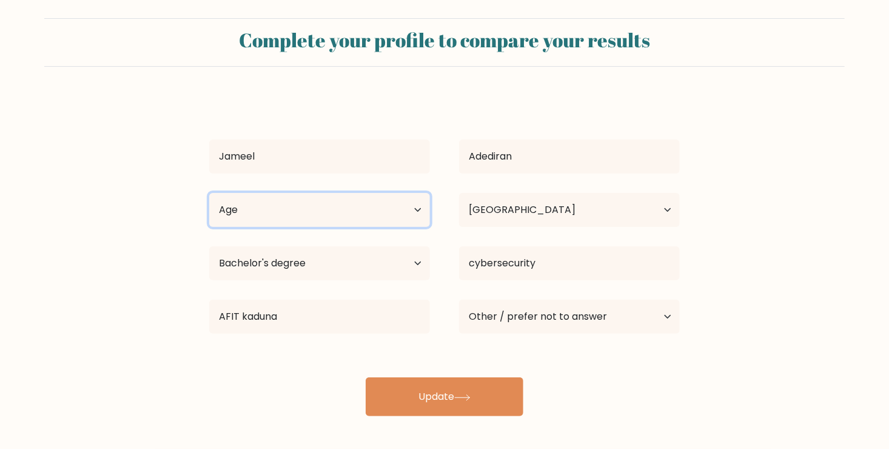
click at [417, 209] on select "Age Under 18 years old 18-24 years old 25-34 years old 35-44 years old 45-54 ye…" at bounding box center [319, 210] width 221 height 34
select select "18_24"
click at [209, 193] on select "Age Under 18 years old 18-24 years old 25-34 years old 35-44 years old 45-54 ye…" at bounding box center [319, 210] width 221 height 34
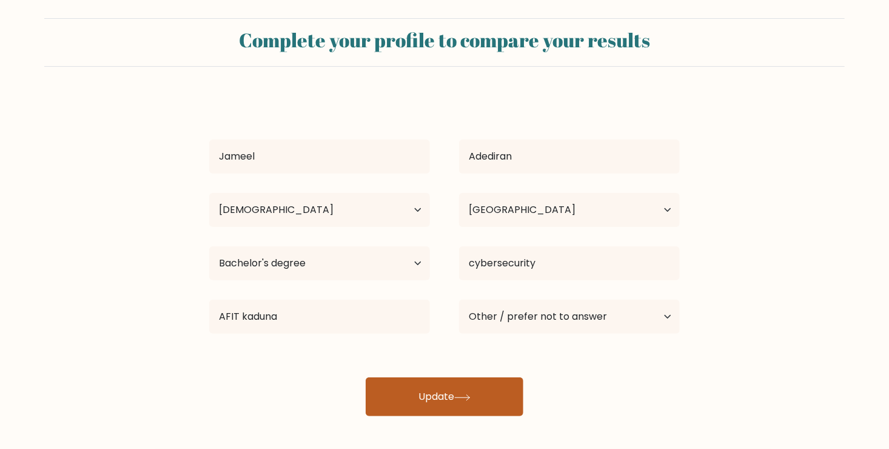
click at [442, 392] on button "Update" at bounding box center [445, 396] width 158 height 39
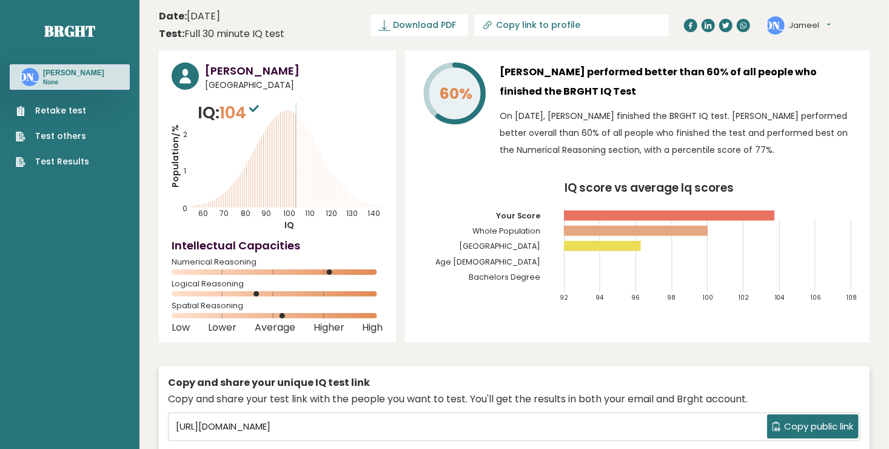
click at [340, 126] on icon "Population/% IQ 0 1 2 60 70 80 90 100 110 120 130 140" at bounding box center [278, 166] width 212 height 130
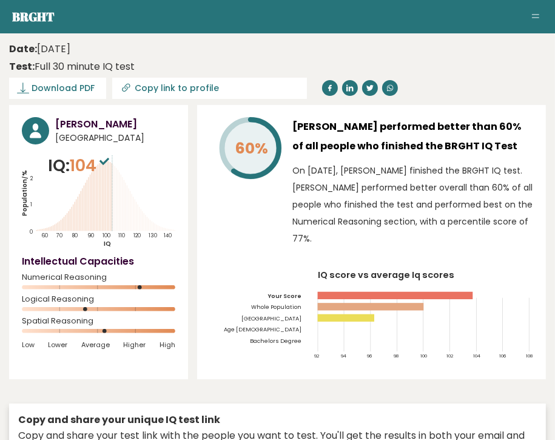
click at [141, 289] on circle at bounding box center [140, 287] width 4 height 4
